Goal: Task Accomplishment & Management: Manage account settings

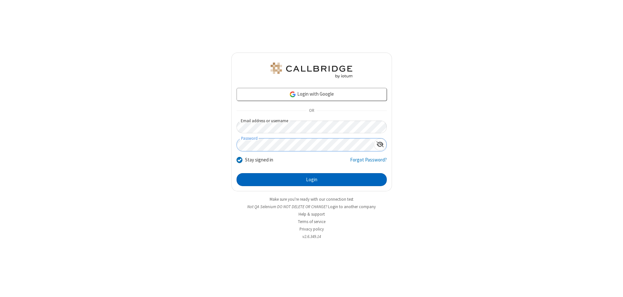
click at [312, 180] on button "Login" at bounding box center [312, 179] width 150 height 13
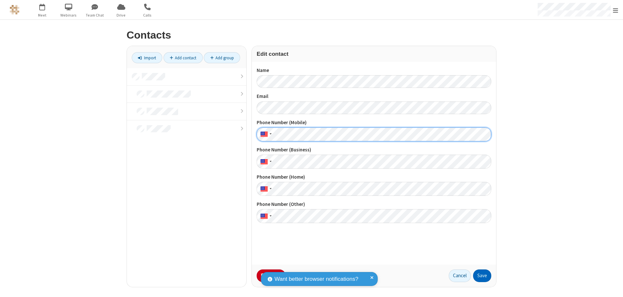
click at [483, 276] on button "Save" at bounding box center [482, 276] width 18 height 13
